Goal: Find specific page/section: Find specific page/section

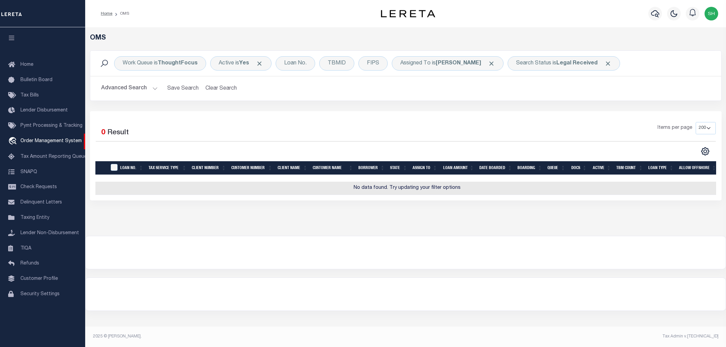
select select "200"
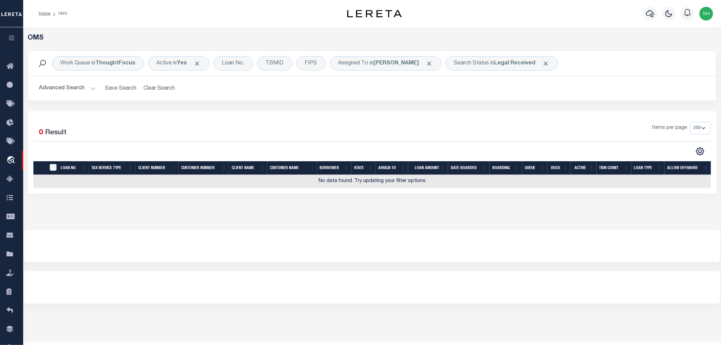
click at [12, 36] on icon "button" at bounding box center [12, 38] width 8 height 6
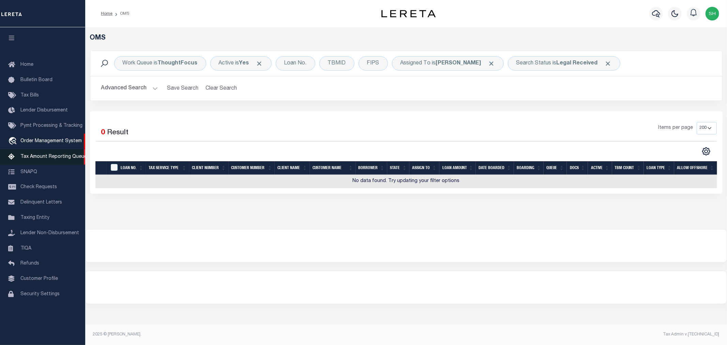
click at [43, 155] on span "Tax Amount Reporting Queue" at bounding box center [53, 156] width 66 height 5
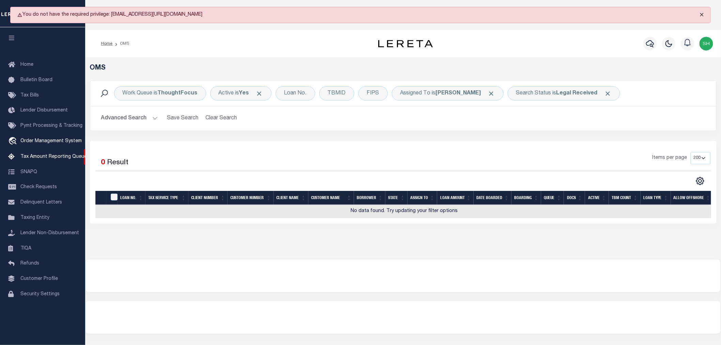
click at [700, 13] on button "Close" at bounding box center [702, 14] width 17 height 15
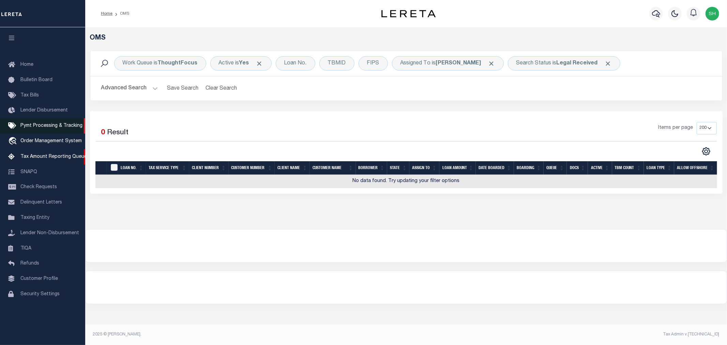
click at [44, 125] on span "Pymt Processing & Tracking" at bounding box center [51, 125] width 62 height 5
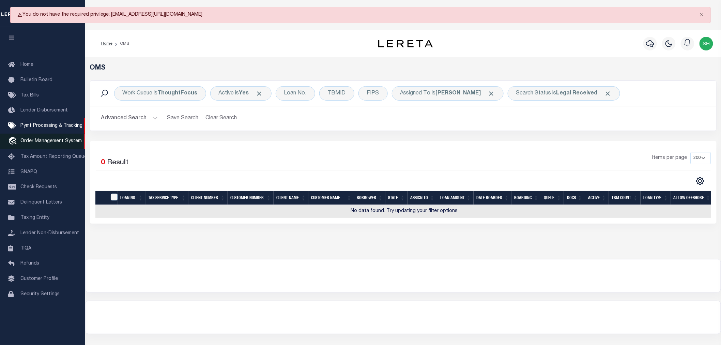
click at [40, 140] on span "Order Management System" at bounding box center [50, 141] width 61 height 5
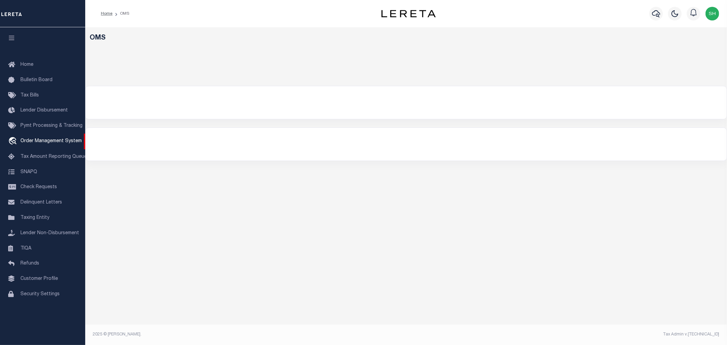
select select "200"
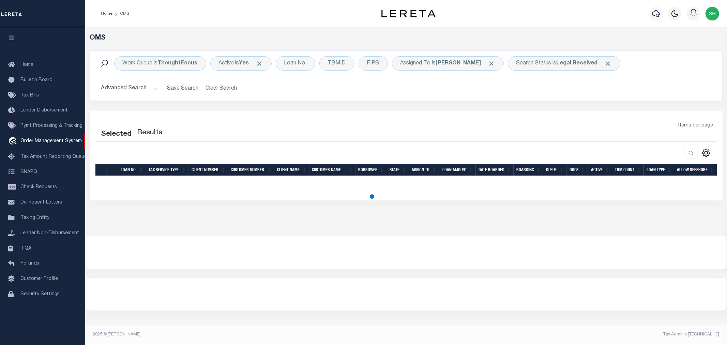
select select "200"
